Goal: Transaction & Acquisition: Purchase product/service

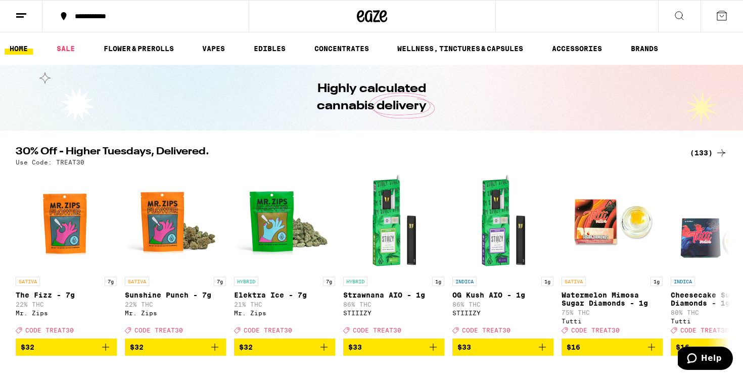
click at [717, 15] on icon at bounding box center [722, 16] width 12 height 12
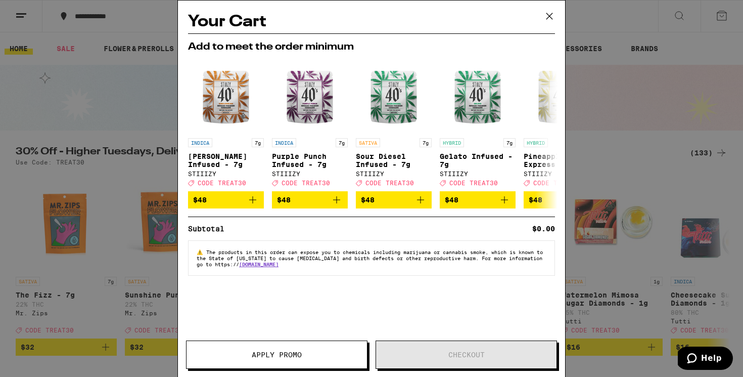
click at [151, 101] on div "Your Cart Add to meet the order minimum INDICA 7g [PERSON_NAME] Infused - 7g ST…" at bounding box center [371, 188] width 743 height 377
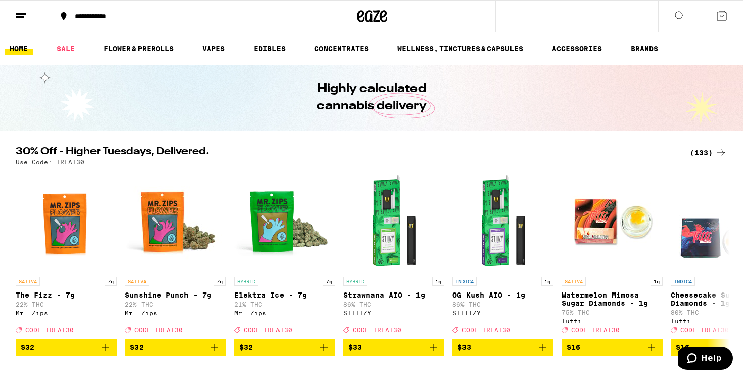
click at [20, 10] on icon at bounding box center [21, 16] width 12 height 12
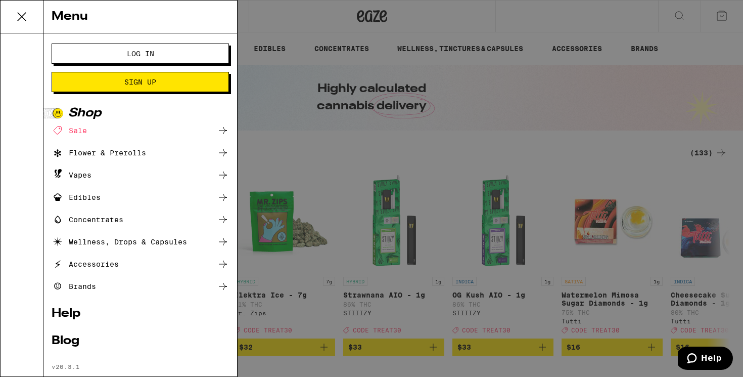
click at [126, 133] on div "Sale" at bounding box center [140, 130] width 177 height 12
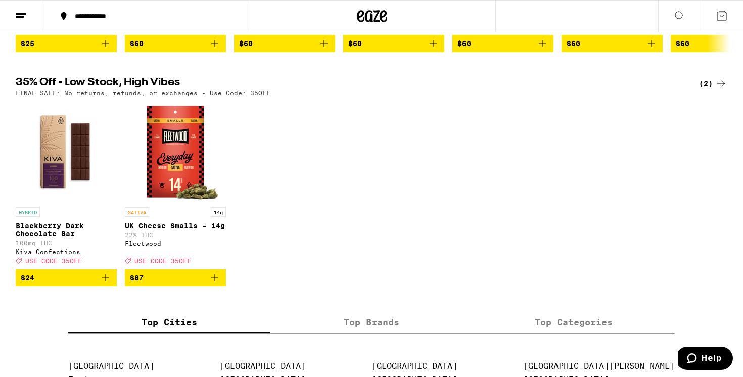
scroll to position [541, 0]
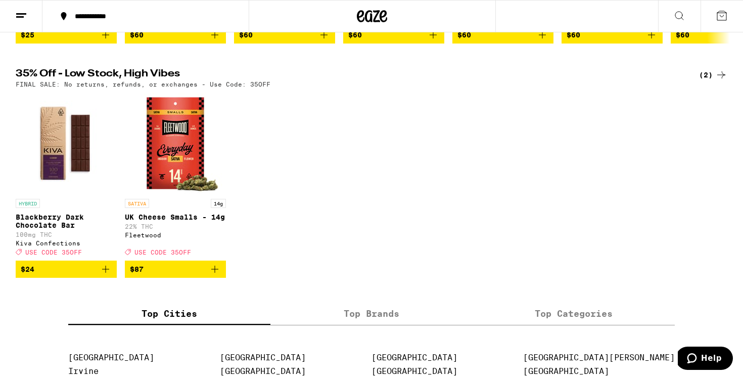
click at [160, 238] on div "Fleetwood" at bounding box center [175, 235] width 101 height 7
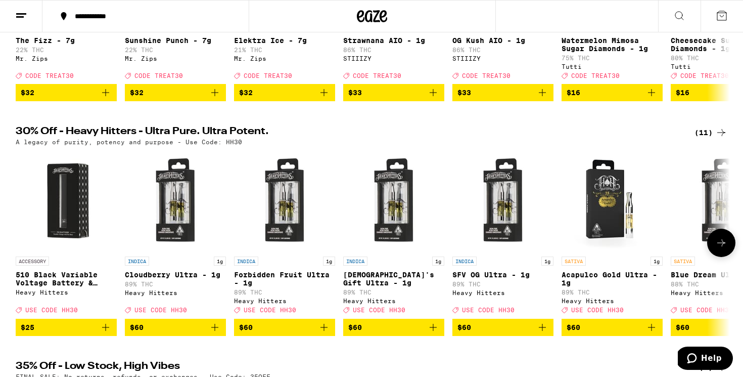
scroll to position [266, 0]
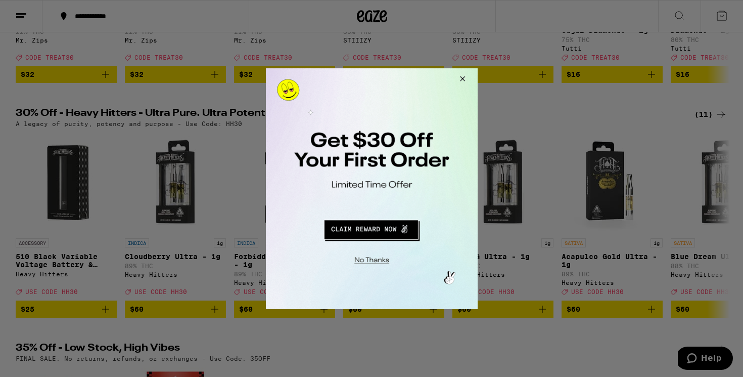
click at [458, 79] on button "Close Modal" at bounding box center [460, 80] width 27 height 24
